Goal: Task Accomplishment & Management: Use online tool/utility

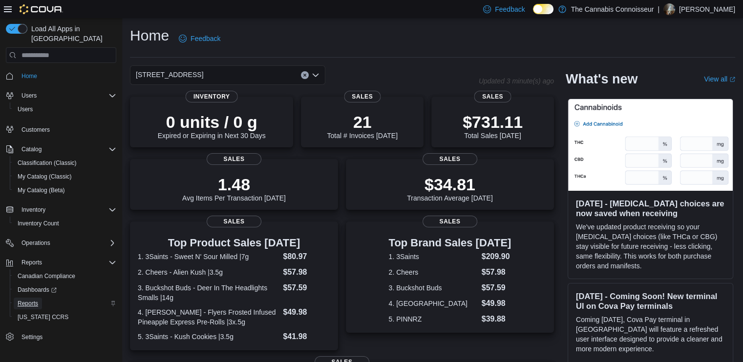
click at [18, 298] on span "Reports" at bounding box center [28, 304] width 21 height 12
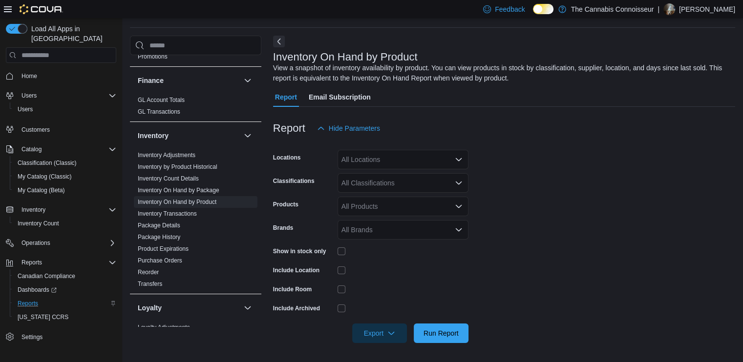
scroll to position [537, 0]
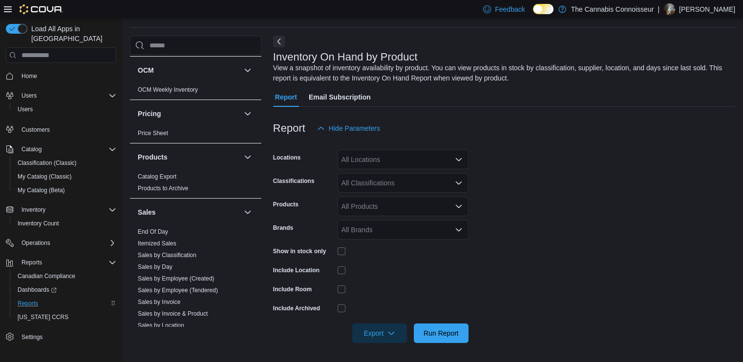
drag, startPoint x: 160, startPoint y: 231, endPoint x: 453, endPoint y: 157, distance: 302.3
click at [160, 231] on link "End Of Day" at bounding box center [153, 232] width 30 height 7
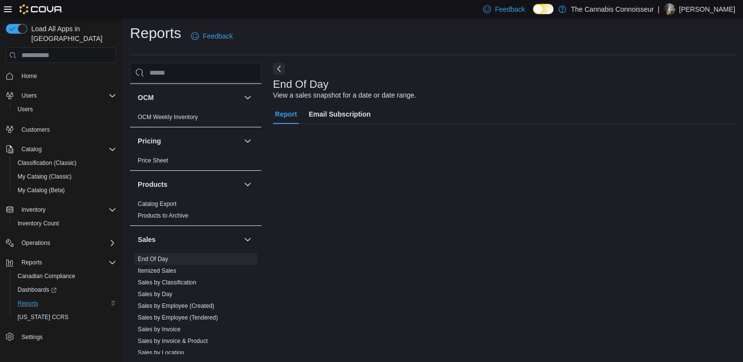
scroll to position [2, 0]
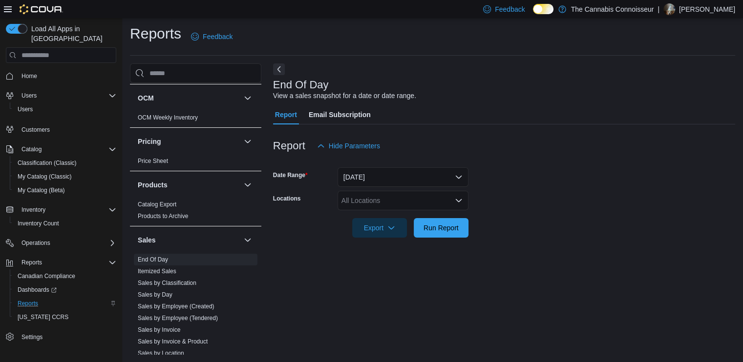
click at [407, 200] on div "All Locations" at bounding box center [402, 201] width 131 height 20
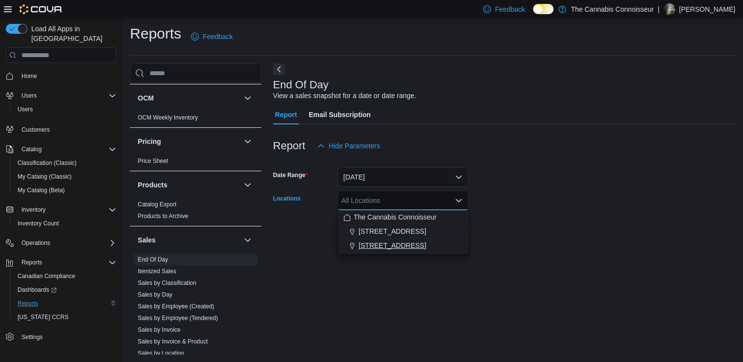
click at [363, 242] on span "[STREET_ADDRESS]" at bounding box center [391, 246] width 67 height 10
drag, startPoint x: 583, startPoint y: 213, endPoint x: 565, endPoint y: 217, distance: 18.5
click at [583, 213] on div at bounding box center [504, 215] width 462 height 8
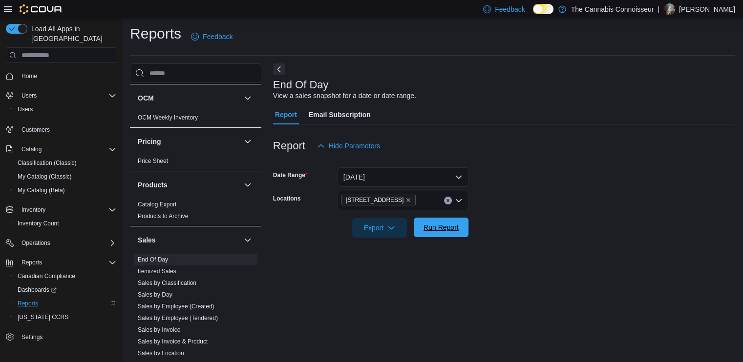
click at [459, 232] on span "Run Report" at bounding box center [441, 228] width 43 height 20
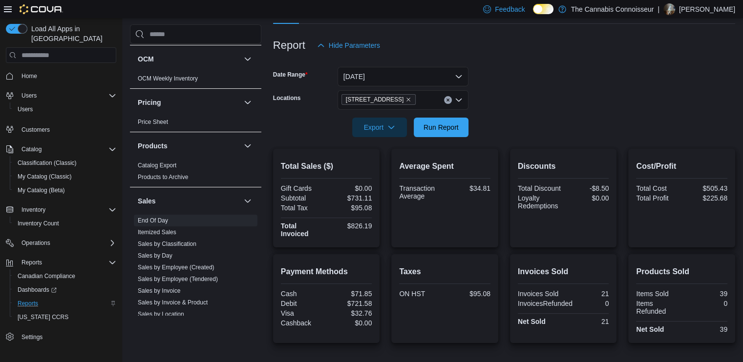
scroll to position [165, 0]
